Goal: Navigation & Orientation: Find specific page/section

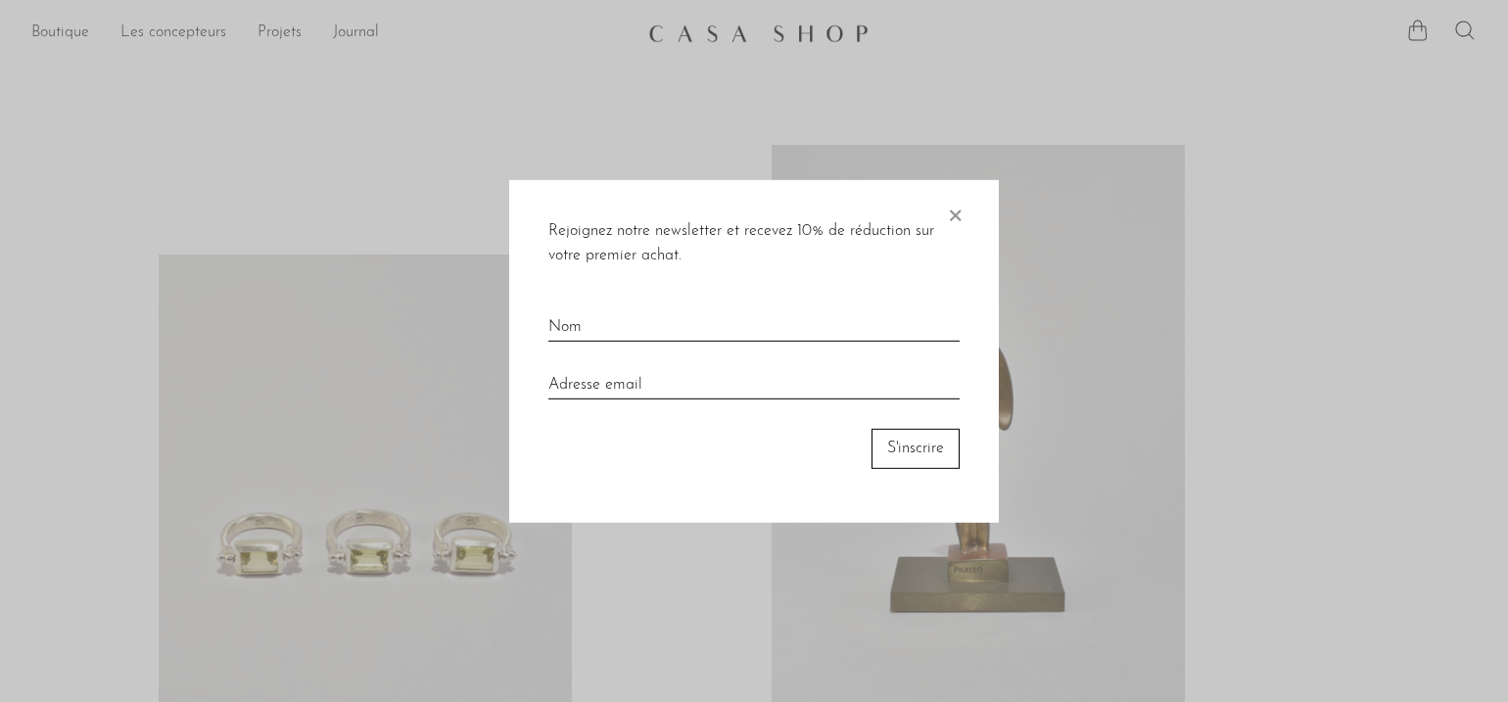
click at [956, 213] on font "×" at bounding box center [955, 210] width 20 height 39
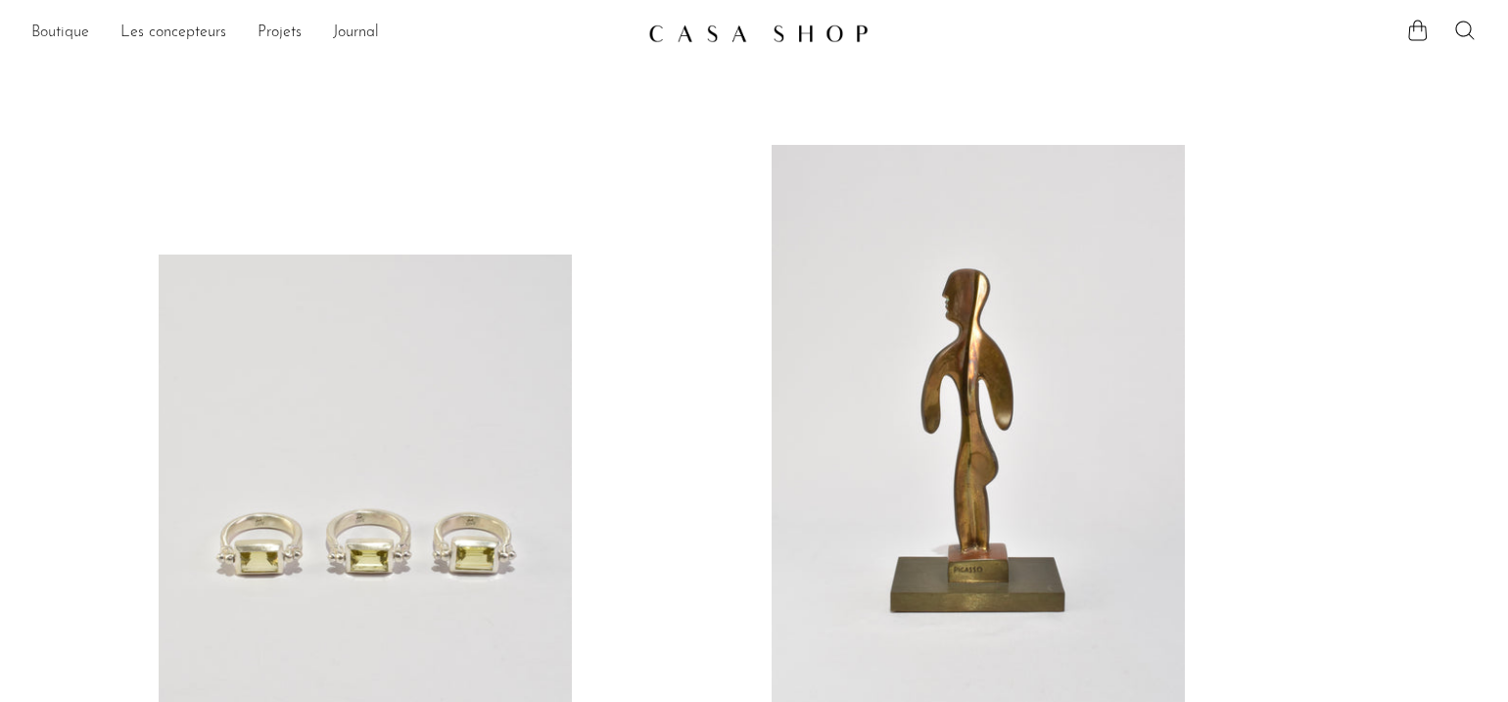
click at [66, 32] on font "Boutique" at bounding box center [60, 32] width 58 height 16
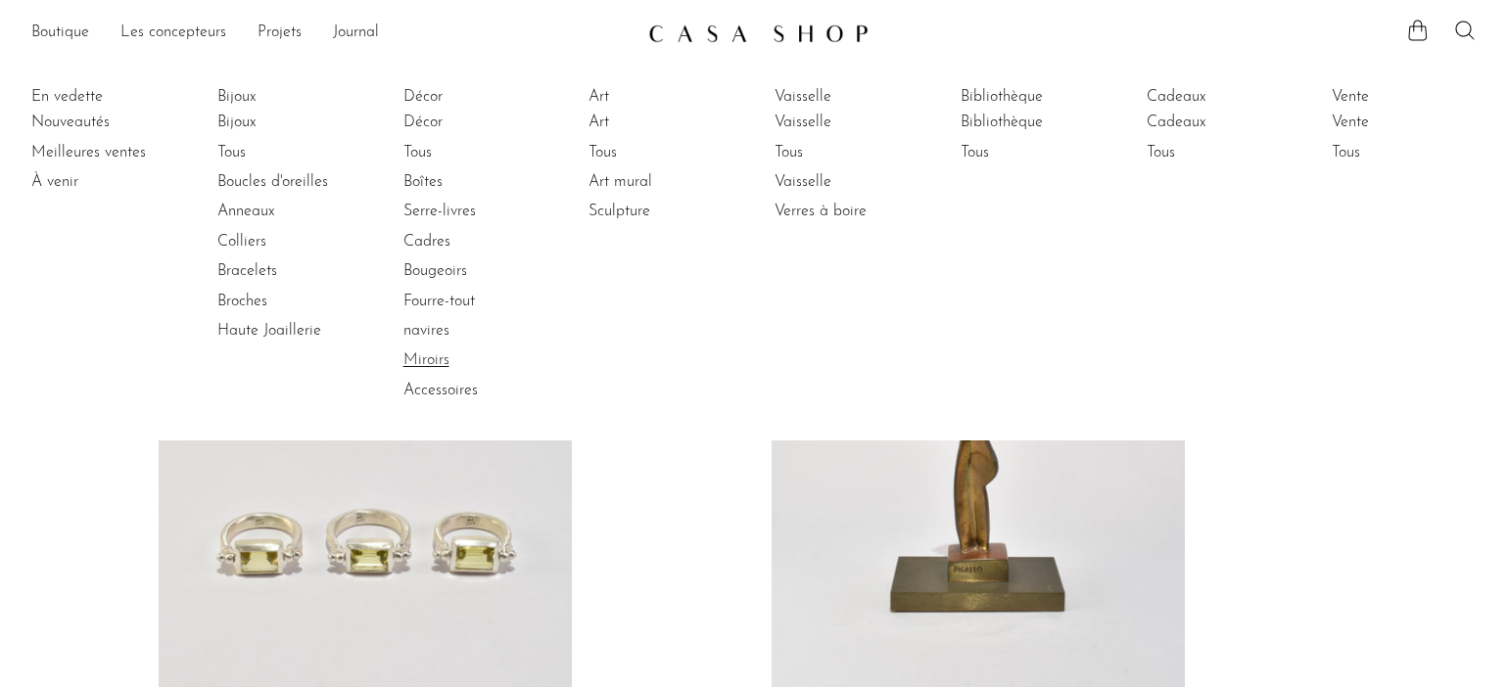
click at [448, 361] on font "Miroirs" at bounding box center [426, 360] width 46 height 16
click at [602, 150] on font "Tous" at bounding box center [602, 153] width 28 height 16
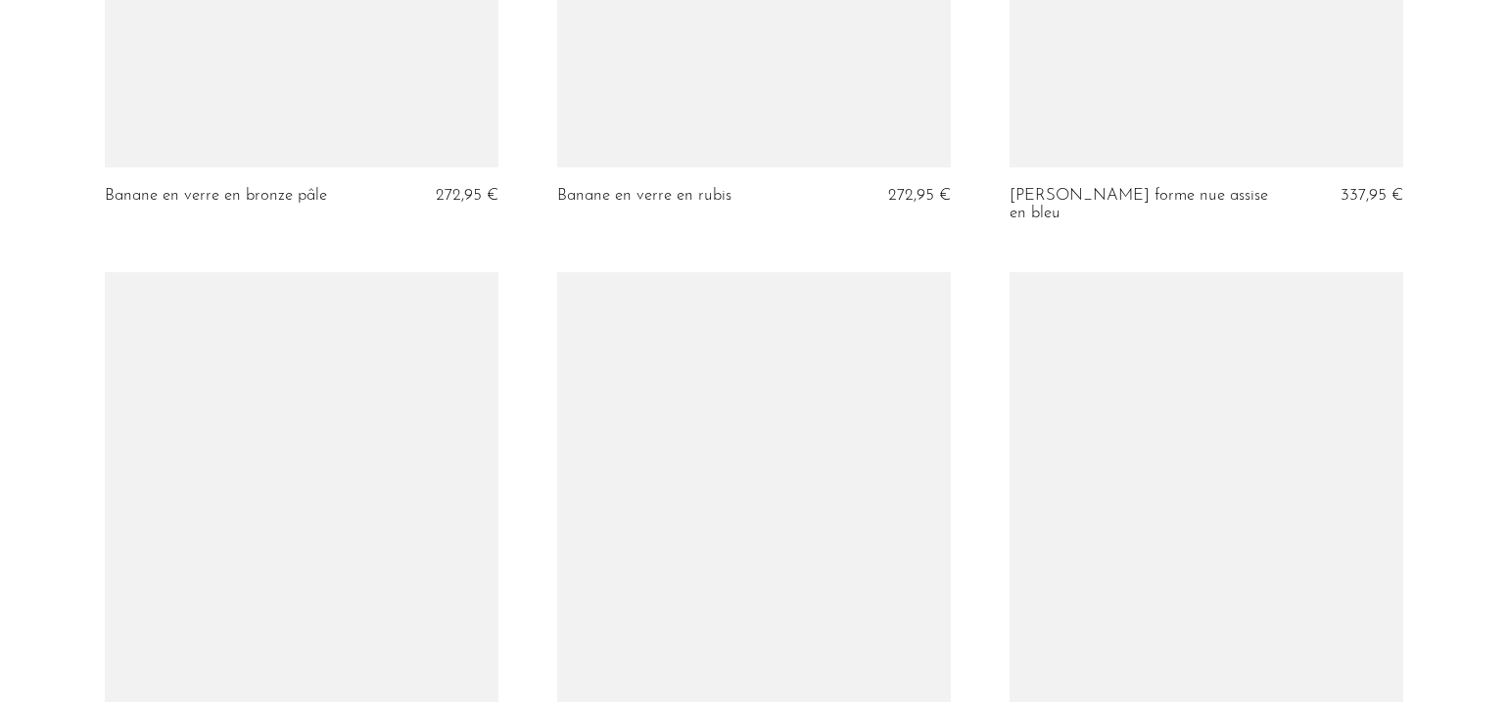
scroll to position [5075, 0]
